Goal: Information Seeking & Learning: Understand process/instructions

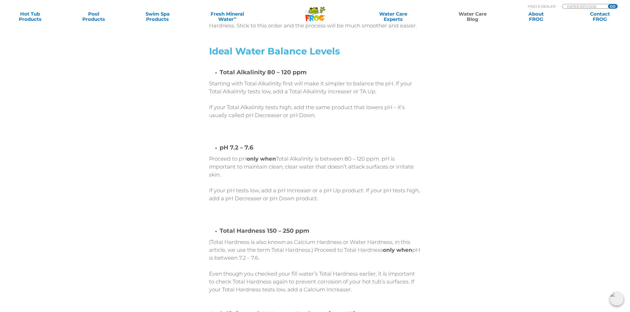
scroll to position [1323, 0]
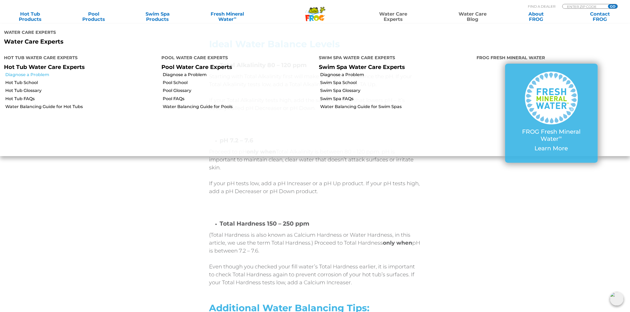
click at [35, 72] on link "Diagnose a Problem" at bounding box center [81, 75] width 152 height 6
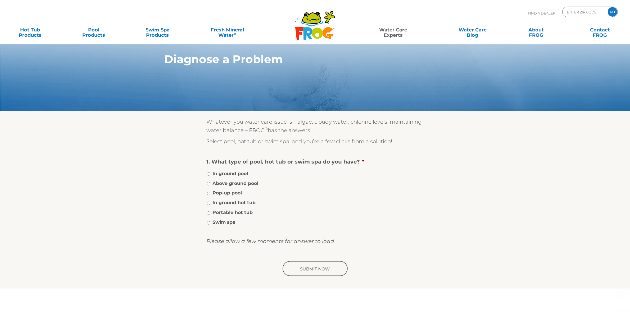
click at [238, 211] on label "Portable hot tub" at bounding box center [233, 212] width 40 height 7
click at [210, 212] on input "Portable hot tub" at bounding box center [208, 213] width 3 height 3
radio input "true"
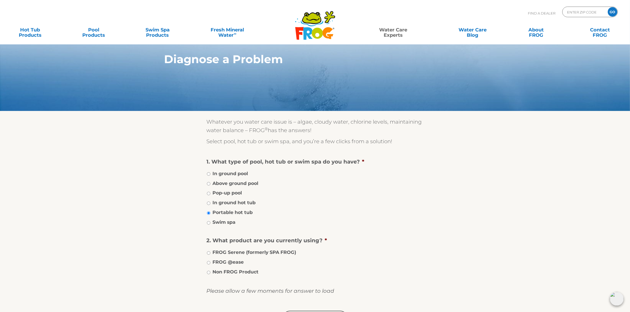
click at [236, 260] on label "FROG @ease" at bounding box center [228, 262] width 31 height 7
click at [210, 261] on input "FROG @ease" at bounding box center [208, 262] width 3 height 3
radio input "true"
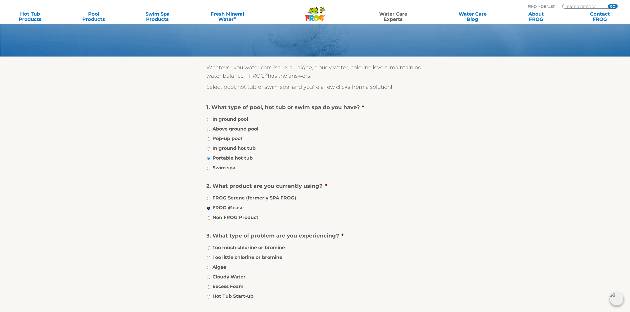
scroll to position [99, 0]
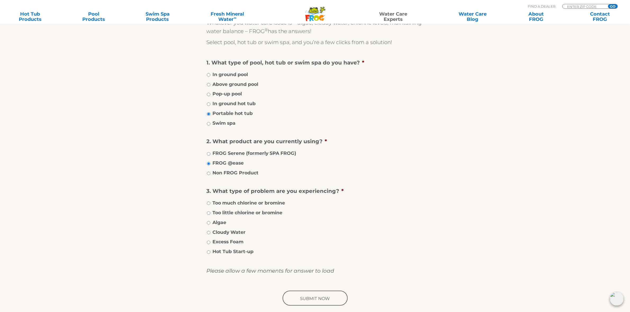
click at [244, 210] on label "Too little chlorine or bromine" at bounding box center [248, 212] width 70 height 7
click at [210, 212] on input "Too little chlorine or bromine" at bounding box center [208, 213] width 3 height 3
radio input "true"
click at [318, 298] on input "image" at bounding box center [314, 298] width 67 height 17
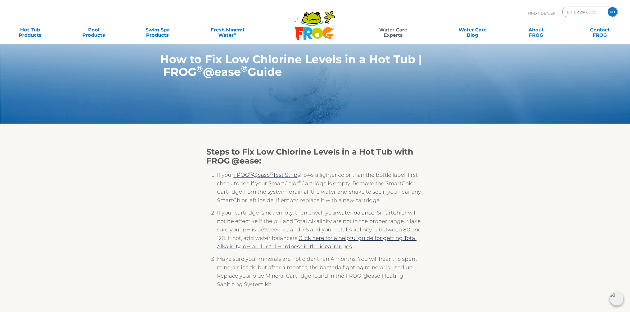
click at [502, 200] on section "Steps to Fix Low Chlorine Levels in a Hot Tub with FROG @ease: If your FROG ® @…" at bounding box center [315, 276] width 630 height 305
click at [522, 221] on section "Steps to Fix Low Chlorine Levels in a Hot Tub with FROG @ease: If your FROG ® @…" at bounding box center [315, 276] width 630 height 305
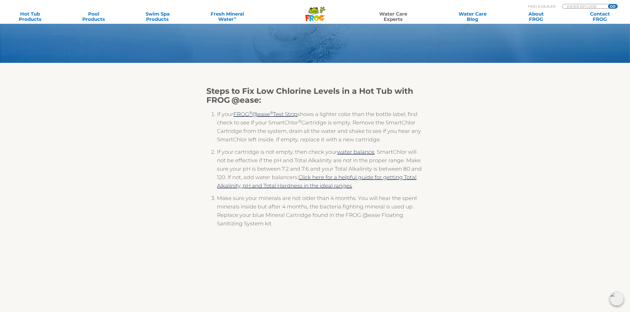
scroll to position [66, 0]
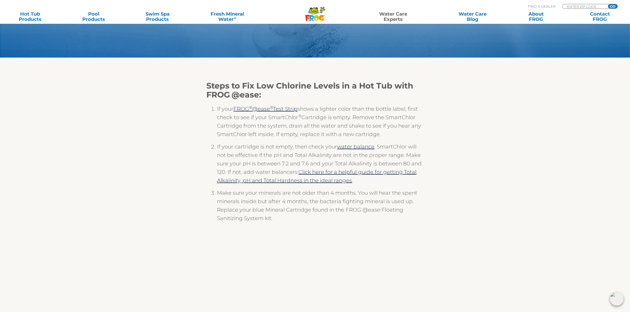
click at [469, 131] on div "Steps to Fix Low Chlorine Levels in a Hot Tub with FROG @ease: If your FROG ® @…" at bounding box center [314, 219] width 325 height 288
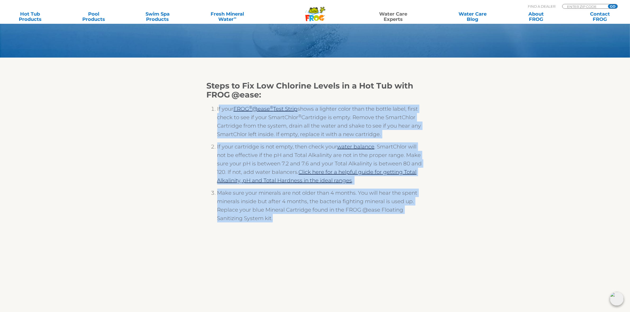
drag, startPoint x: 218, startPoint y: 109, endPoint x: 285, endPoint y: 214, distance: 124.6
click at [285, 214] on ol "If your FROG ® @ease ® Test Strip shows a lighter color than the bottle label, …" at bounding box center [315, 165] width 217 height 133
copy ol "f your FROG ® @ease ® Test Strip shows a lighter color than the bottle label, f…"
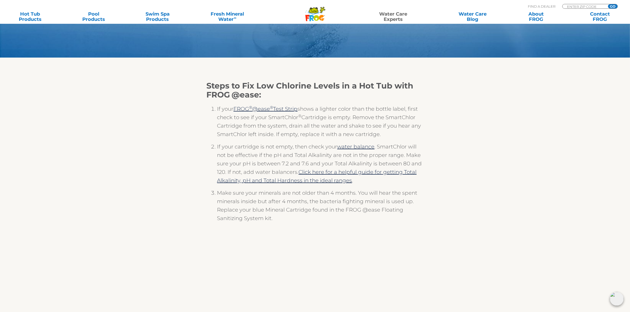
drag, startPoint x: 508, startPoint y: 155, endPoint x: 508, endPoint y: 140, distance: 14.5
click at [508, 155] on section "Steps to Fix Low Chlorine Levels in a Hot Tub with FROG @ease: If your FROG ® @…" at bounding box center [315, 210] width 630 height 305
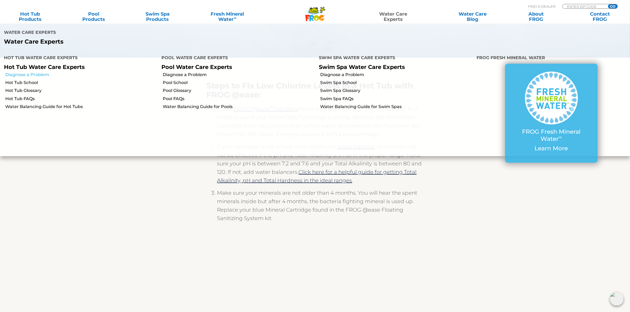
click at [51, 72] on link "Diagnose a Problem" at bounding box center [81, 75] width 152 height 6
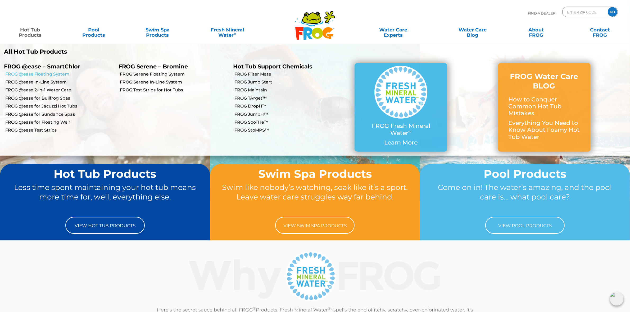
click at [51, 72] on link "FROG @ease Floating System" at bounding box center [59, 74] width 109 height 6
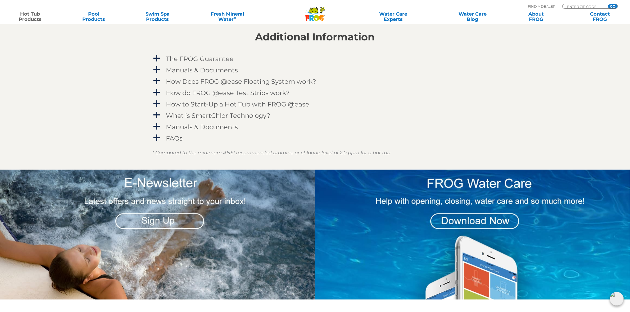
scroll to position [595, 0]
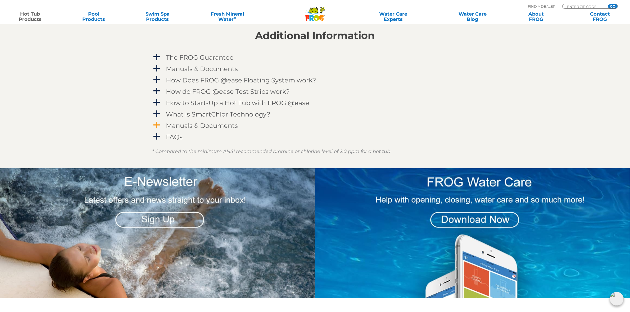
click at [225, 126] on h4 "Manuals & Documents" at bounding box center [202, 125] width 72 height 7
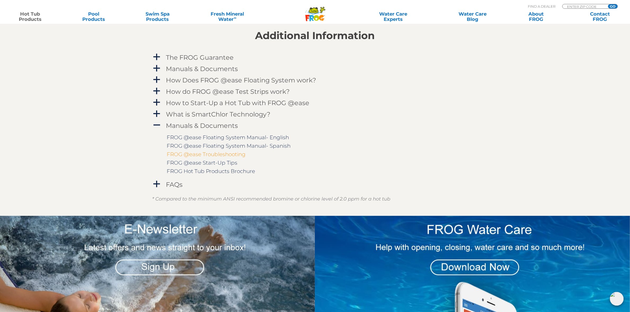
click at [228, 155] on link "FROG @ease Troubleshooting" at bounding box center [206, 154] width 79 height 6
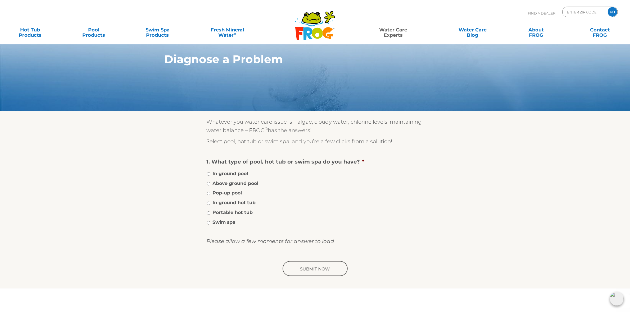
click at [231, 210] on label "Portable hot tub" at bounding box center [233, 212] width 40 height 7
click at [210, 212] on input "Portable hot tub" at bounding box center [208, 213] width 3 height 3
radio input "true"
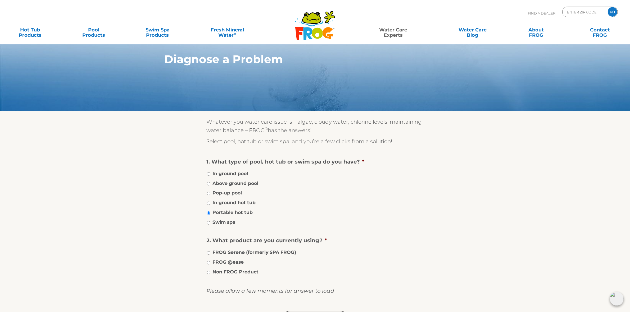
click at [241, 251] on label "FROG Serene (formerly SPA FROG)" at bounding box center [255, 252] width 84 height 7
click at [210, 252] on input "FROG Serene (formerly SPA FROG)" at bounding box center [208, 253] width 3 height 3
radio input "true"
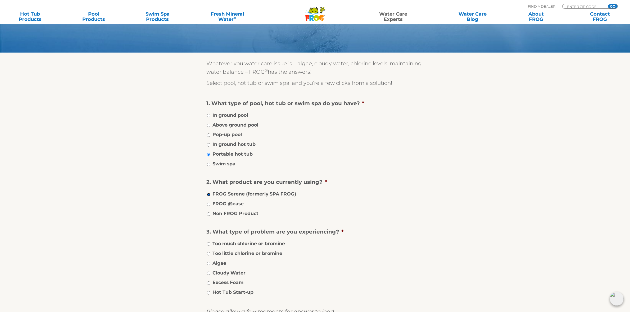
scroll to position [66, 0]
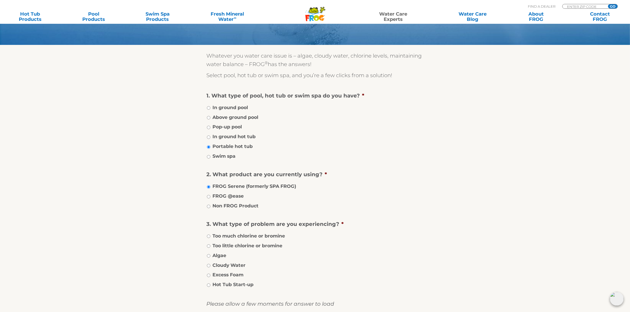
click at [248, 237] on label "Too much chlorine or bromine" at bounding box center [249, 236] width 72 height 7
click at [210, 237] on input "Too much chlorine or bromine" at bounding box center [208, 236] width 3 height 3
radio input "true"
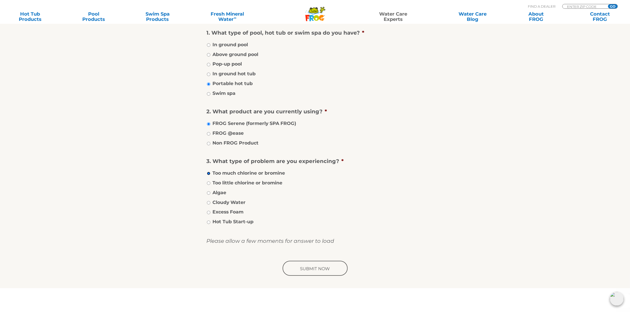
scroll to position [132, 0]
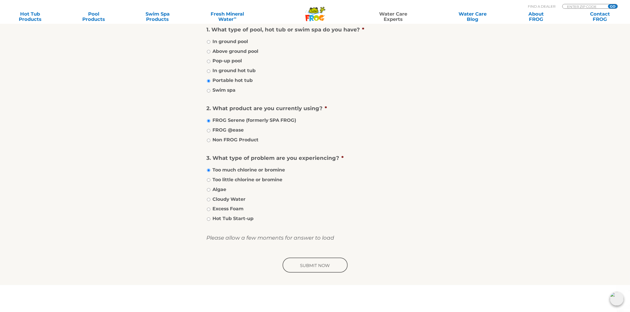
click at [323, 264] on input "image" at bounding box center [314, 265] width 67 height 17
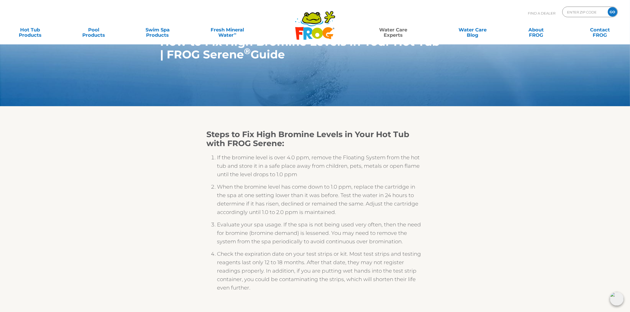
scroll to position [33, 0]
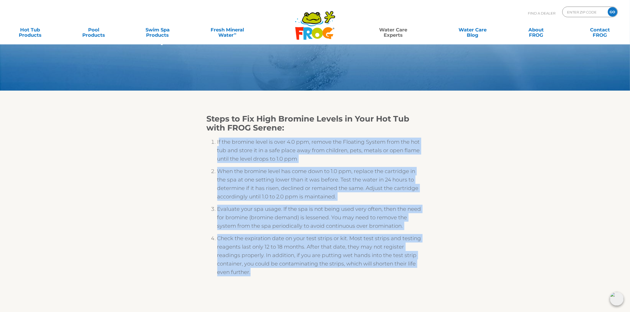
drag, startPoint x: 218, startPoint y: 142, endPoint x: 412, endPoint y: 270, distance: 232.9
click at [412, 270] on ol "If the bromine level is over 4.0 ppm, remove the Floating System from the hot t…" at bounding box center [315, 209] width 217 height 153
copy ol "f the bromine level is over 4.0 ppm, remove the Floating System from the hot tu…"
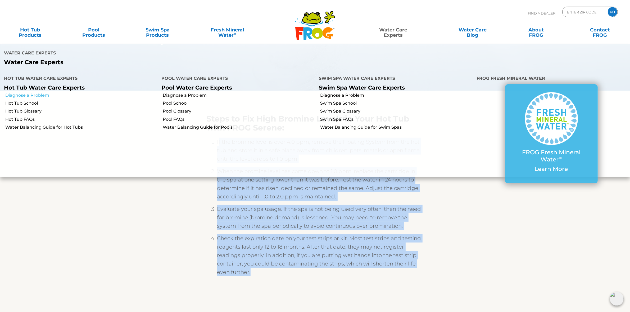
click at [44, 93] on link "Diagnose a Problem" at bounding box center [81, 96] width 152 height 6
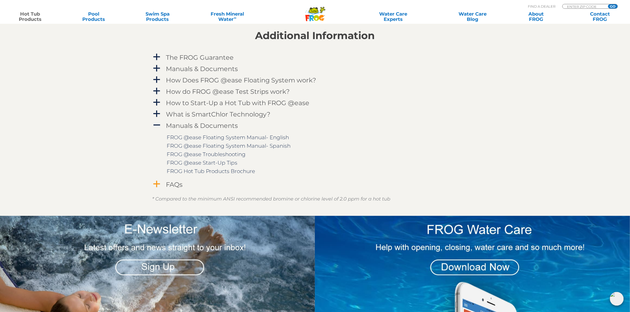
click at [180, 185] on h4 "FAQs" at bounding box center [174, 184] width 17 height 7
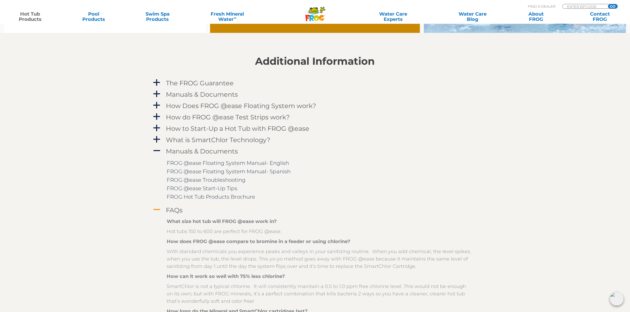
scroll to position [562, 0]
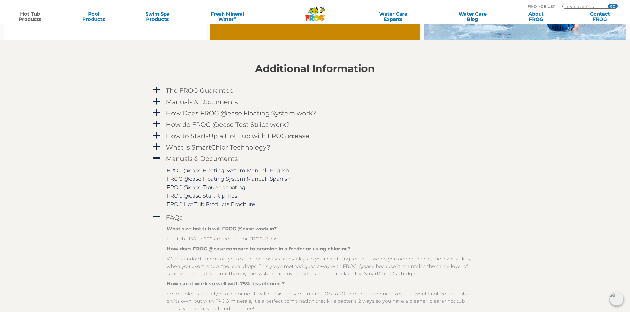
click at [451, 185] on td "FROG @ease Troubleshooting" at bounding box center [319, 187] width 304 height 8
click at [29, 12] on link "Hot Tub Products" at bounding box center [29, 16] width 49 height 11
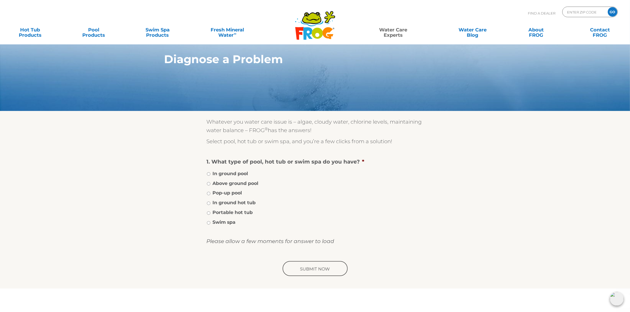
click at [238, 210] on label "Portable hot tub" at bounding box center [233, 212] width 40 height 7
click at [210, 212] on input "Portable hot tub" at bounding box center [208, 213] width 3 height 3
radio input "true"
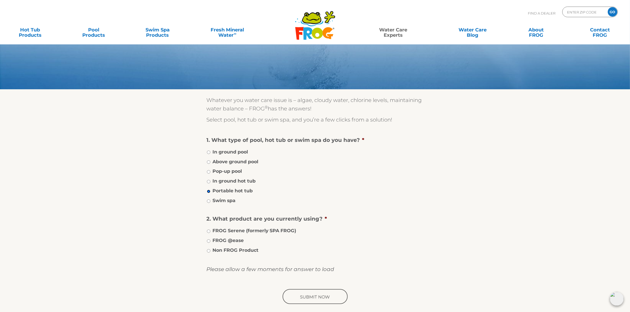
scroll to position [33, 0]
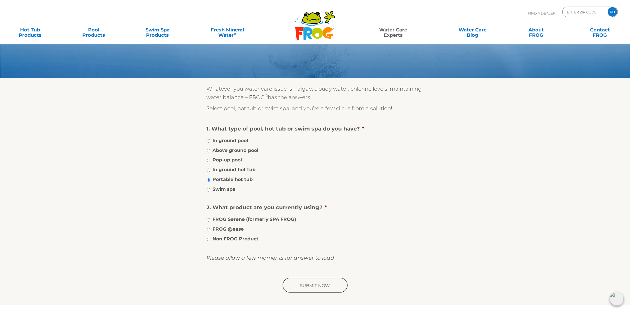
click at [228, 228] on label "FROG @ease" at bounding box center [228, 229] width 31 height 7
click at [210, 228] on input "FROG @ease" at bounding box center [208, 229] width 3 height 3
radio input "true"
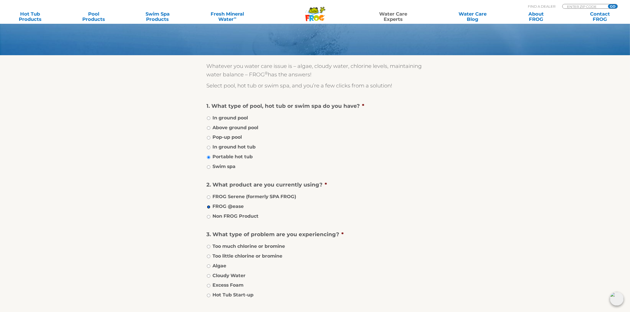
scroll to position [66, 0]
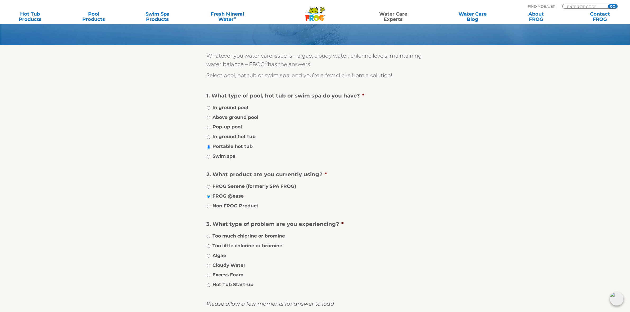
click at [233, 281] on label "Hot Tub Start-up" at bounding box center [233, 284] width 41 height 7
click at [210, 284] on input "Hot Tub Start-up" at bounding box center [208, 285] width 3 height 3
radio input "true"
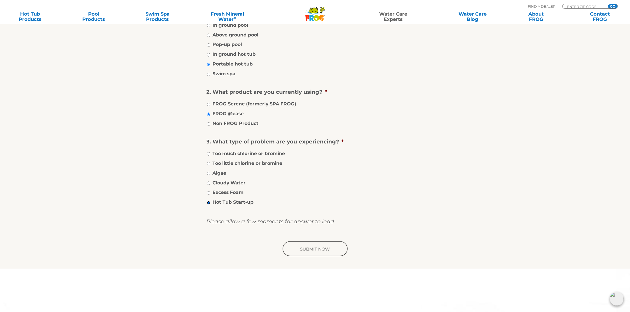
scroll to position [165, 0]
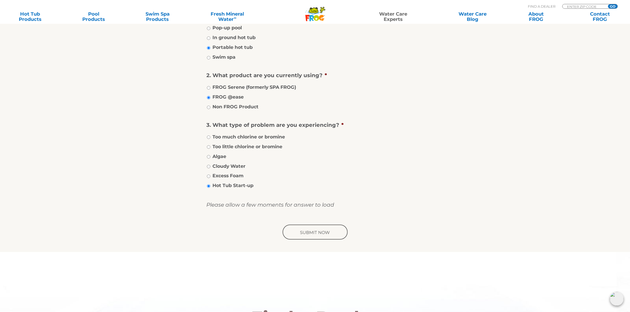
click at [324, 233] on input "image" at bounding box center [314, 232] width 67 height 17
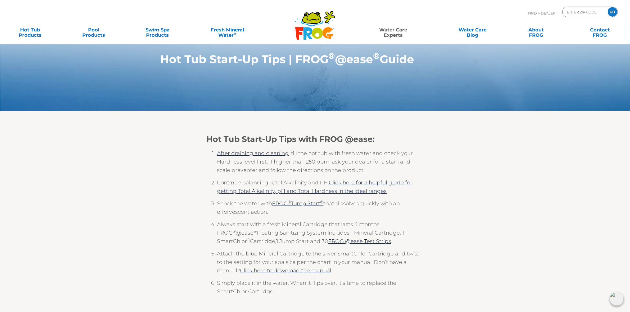
click at [472, 250] on div "Hot Tub Start-Up Tips with FROG @ease: After draining and cleaning , fill the h…" at bounding box center [314, 282] width 325 height 308
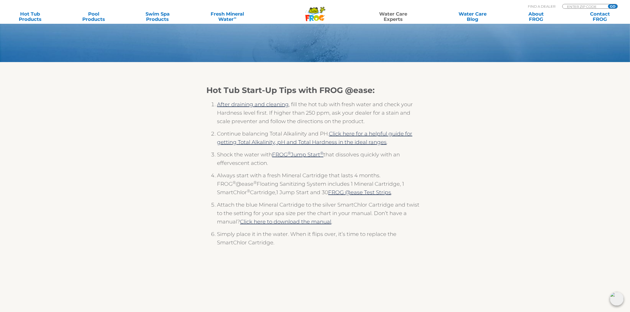
scroll to position [66, 0]
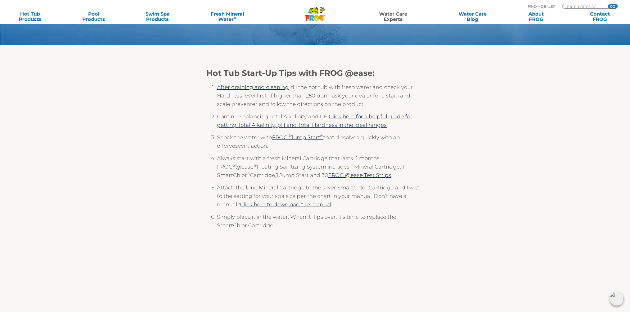
click at [501, 243] on section "Hot Tub Start-Up Tips with FROG @ease: After draining and cleaning , fill the h…" at bounding box center [315, 207] width 630 height 325
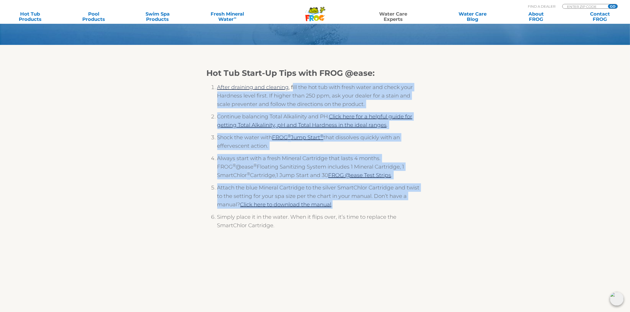
drag, startPoint x: 292, startPoint y: 86, endPoint x: 416, endPoint y: 204, distance: 170.6
click at [416, 204] on ol "After draining and cleaning , fill the hot tub with fresh water and check your …" at bounding box center [315, 158] width 217 height 161
copy ol "ill the hot tub with fresh water and check your Hardness level first. If higher…"
click at [318, 11] on icon ".st130{clip-path:url(#SVGID_2_);fill-rule:evenodd;clip-rule:evenodd;fill:#C3CC0…" at bounding box center [315, 14] width 20 height 15
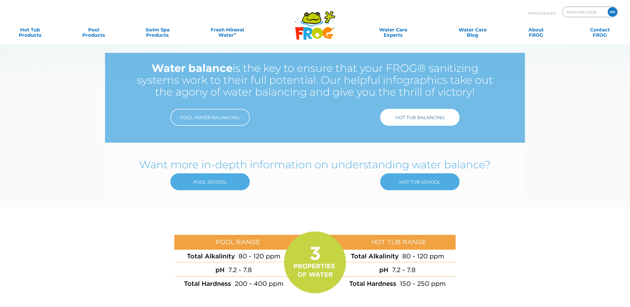
click at [420, 118] on link "Hot Tub Balancing" at bounding box center [419, 117] width 79 height 17
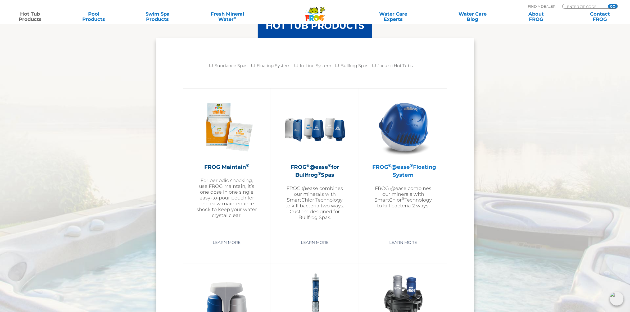
scroll to position [562, 0]
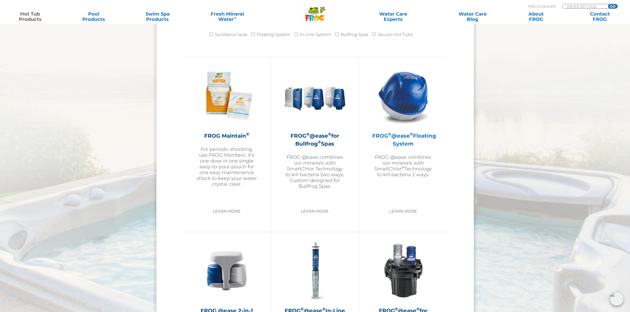
click at [413, 171] on p "FROG @ease combines our minerals with SmartChlor ® Technology to kill bacteria …" at bounding box center [403, 165] width 62 height 23
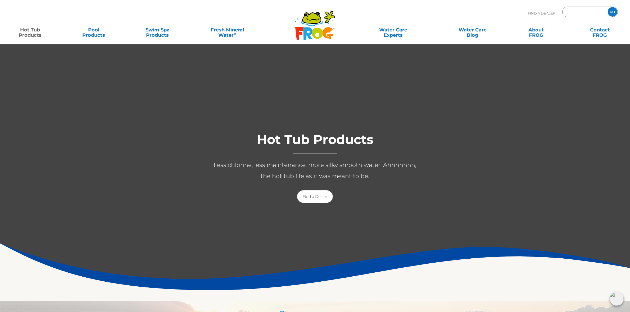
type input "ENTER ZIP CODE"
click at [613, 11] on input "GO" at bounding box center [613, 12] width 10 height 10
type input "ENTER ZIP CODE"
click at [312, 23] on icon at bounding box center [311, 18] width 19 height 12
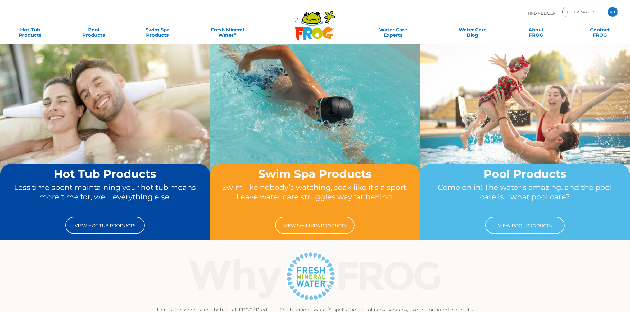
click at [613, 12] on input "GO" at bounding box center [613, 12] width 10 height 10
